Goal: Information Seeking & Learning: Find specific fact

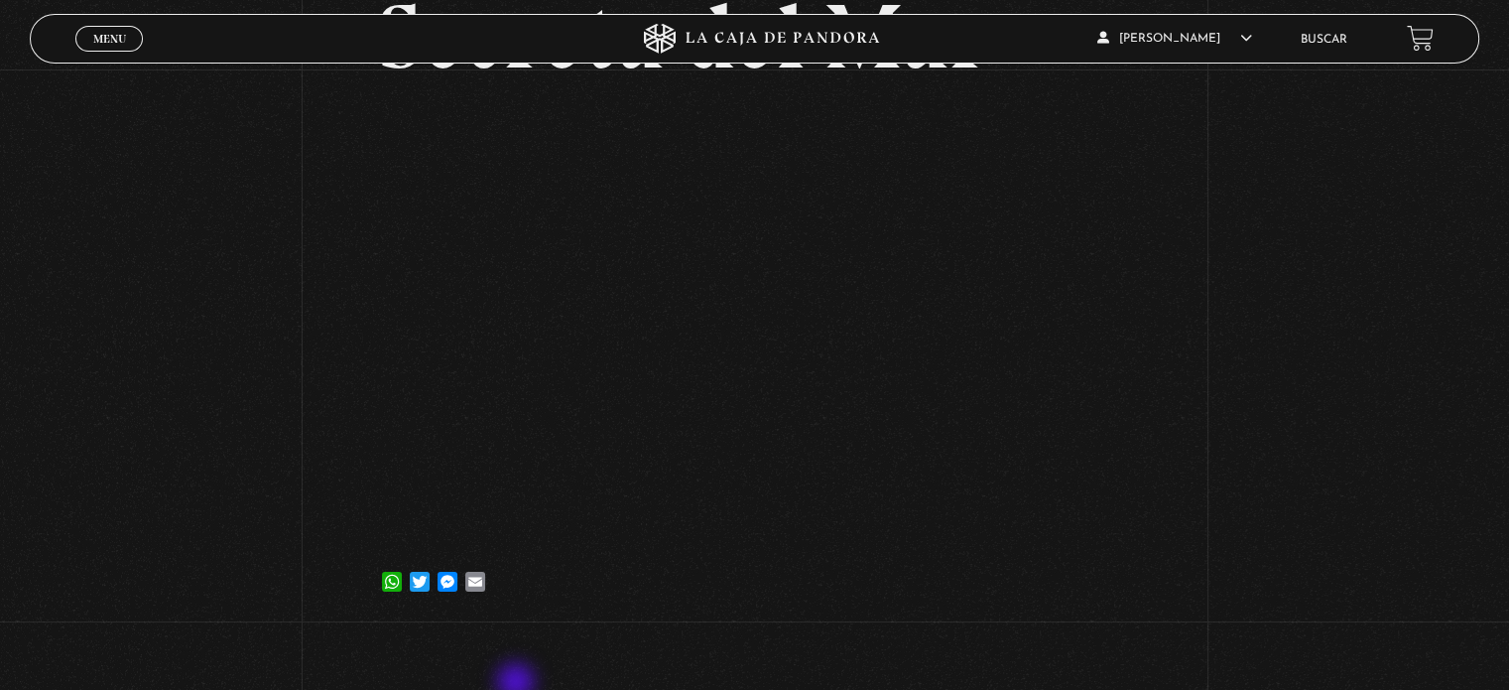
scroll to position [278, 0]
click at [1340, 40] on link "Buscar" at bounding box center [1324, 40] width 47 height 12
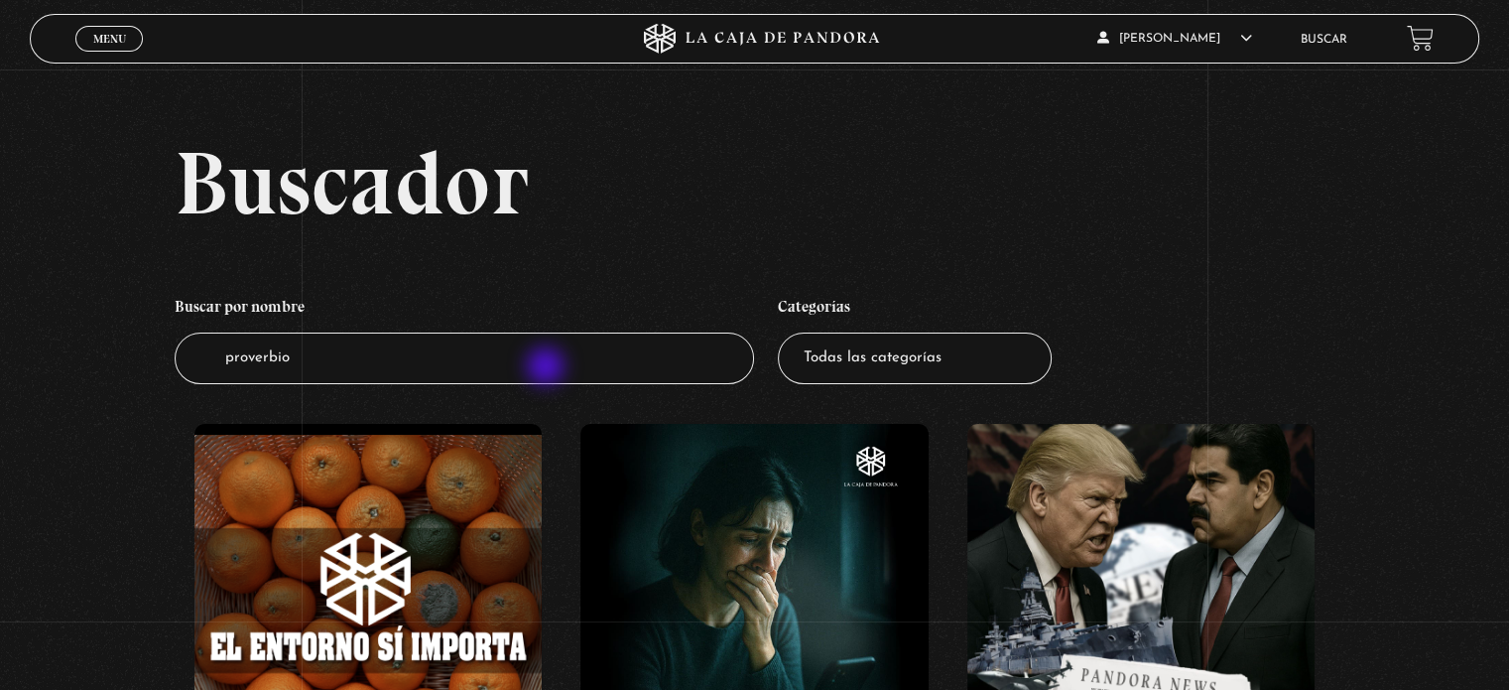
type input "proverbio"
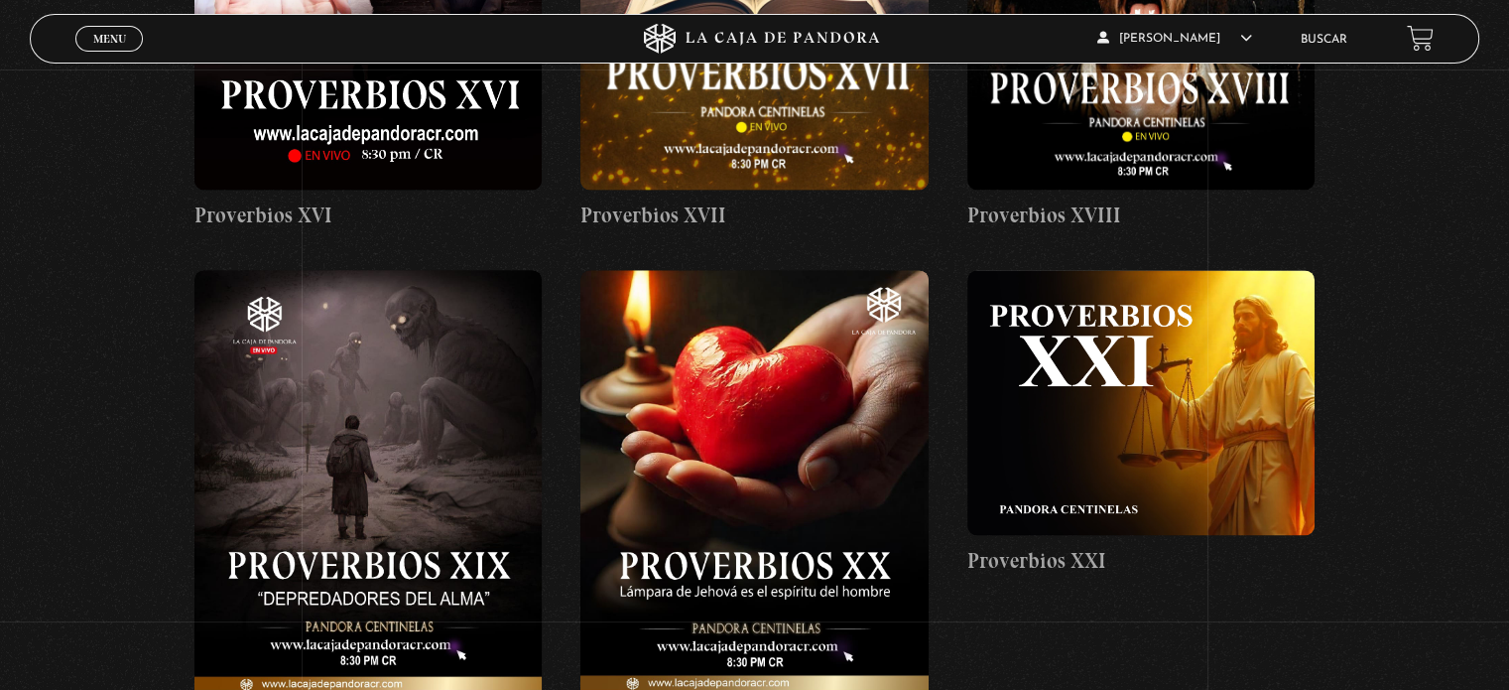
scroll to position [2780, 0]
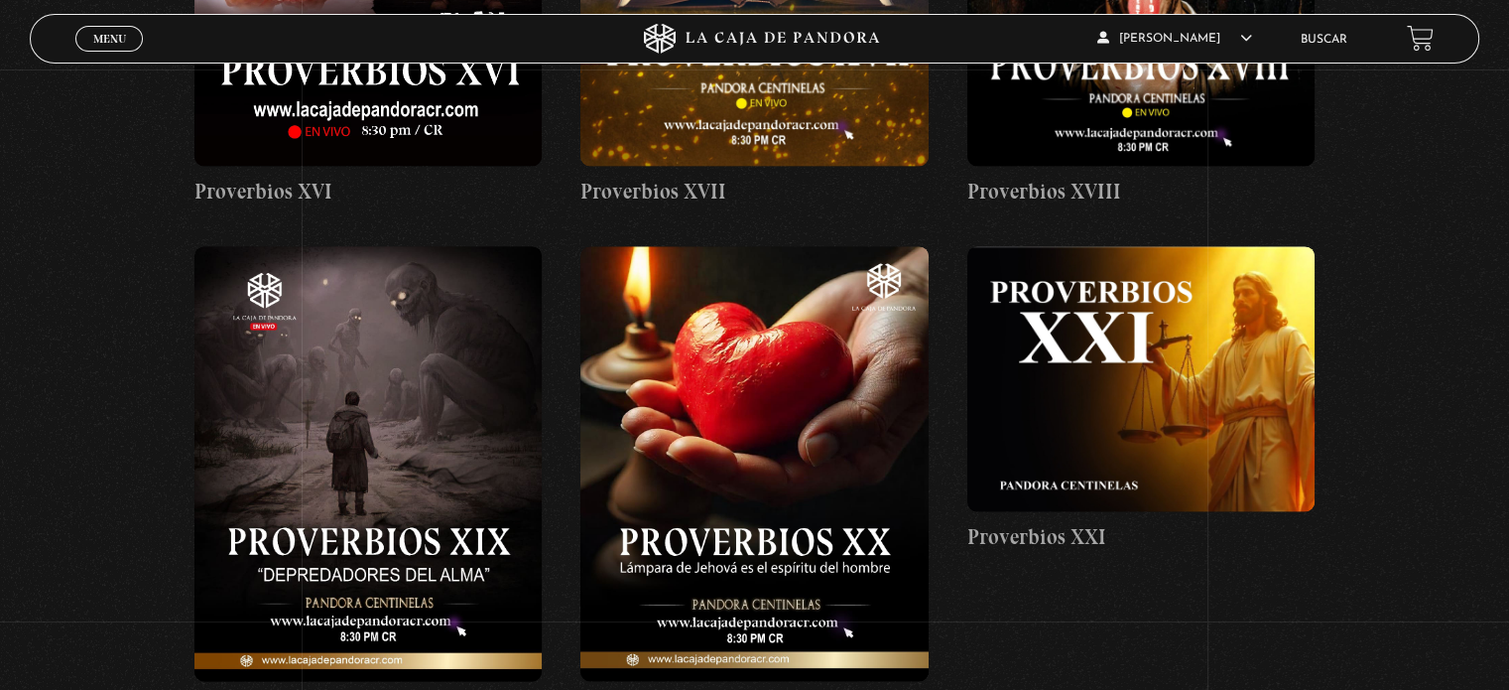
click at [788, 357] on figure at bounding box center [753, 463] width 347 height 435
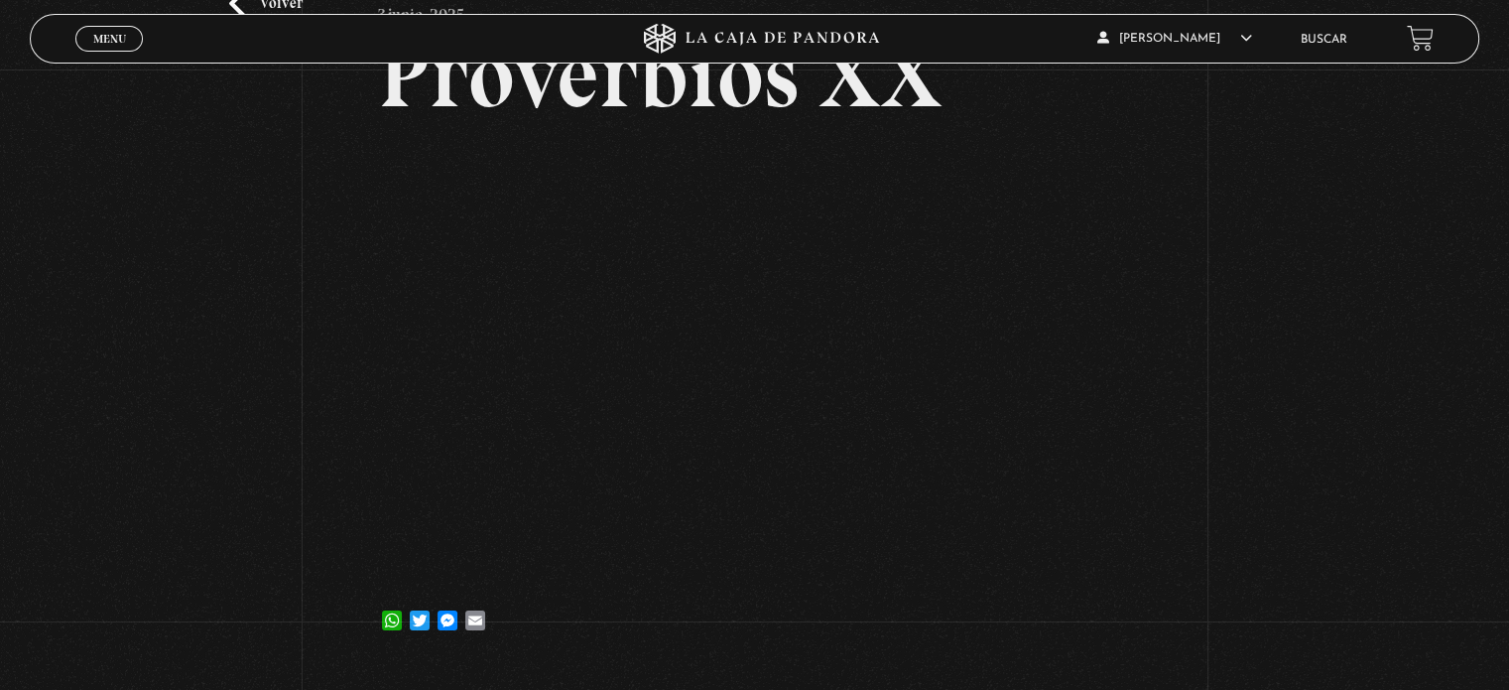
scroll to position [163, 0]
